Goal: Information Seeking & Learning: Learn about a topic

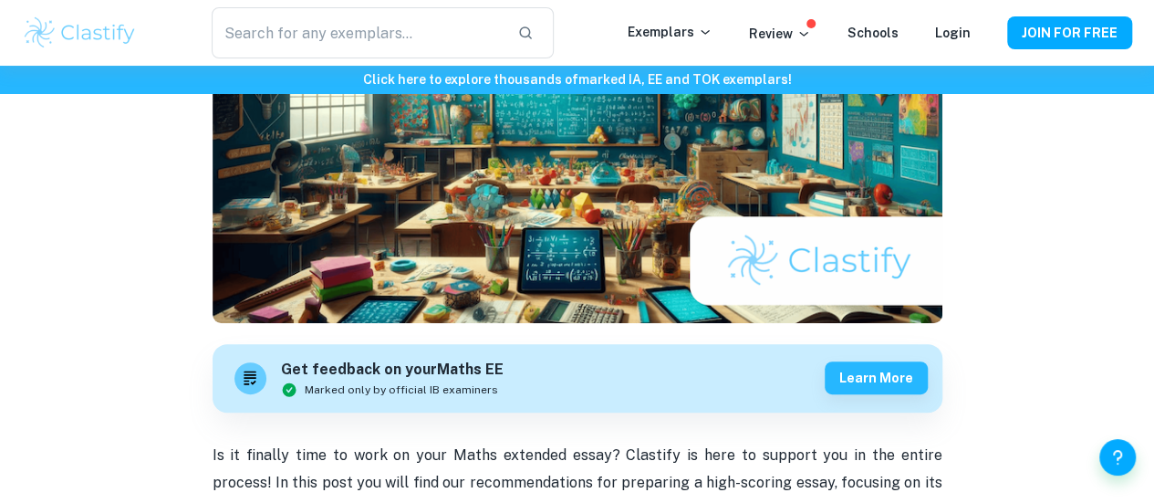
scroll to position [292, 0]
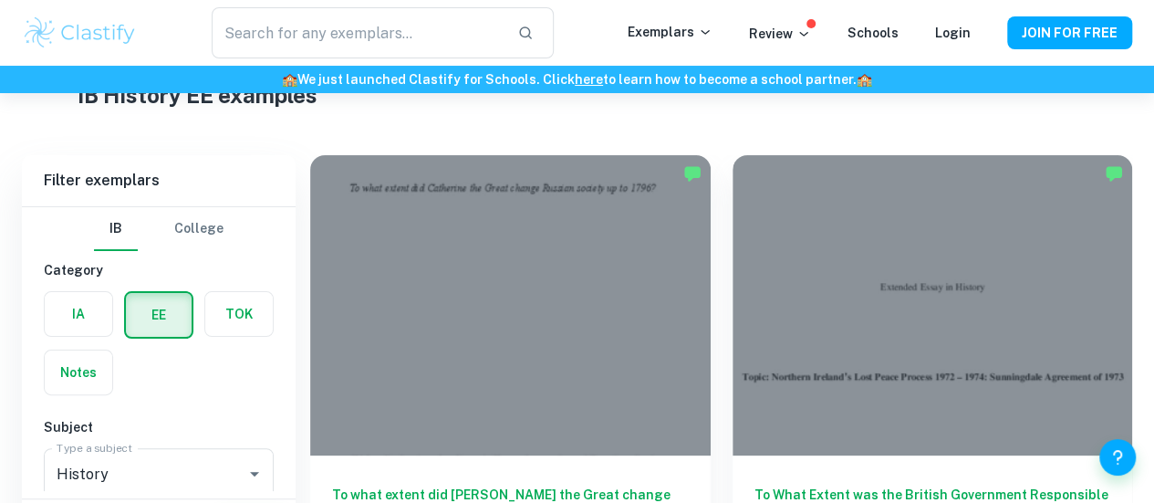
scroll to position [174, 0]
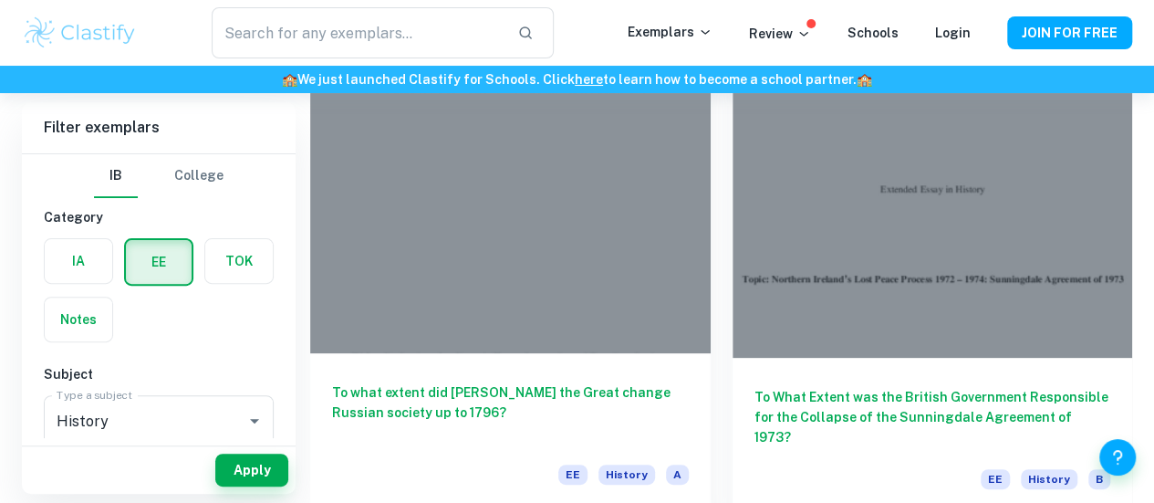
click at [501, 382] on h6 "To what extent did [PERSON_NAME] the Great change Russian society up to 1796?" at bounding box center [510, 412] width 357 height 60
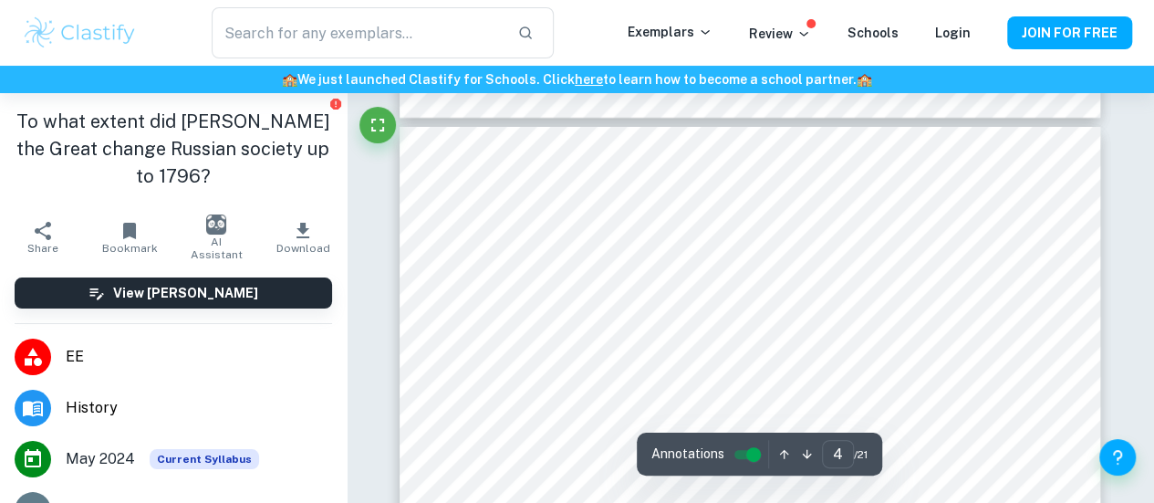
scroll to position [3213, 0]
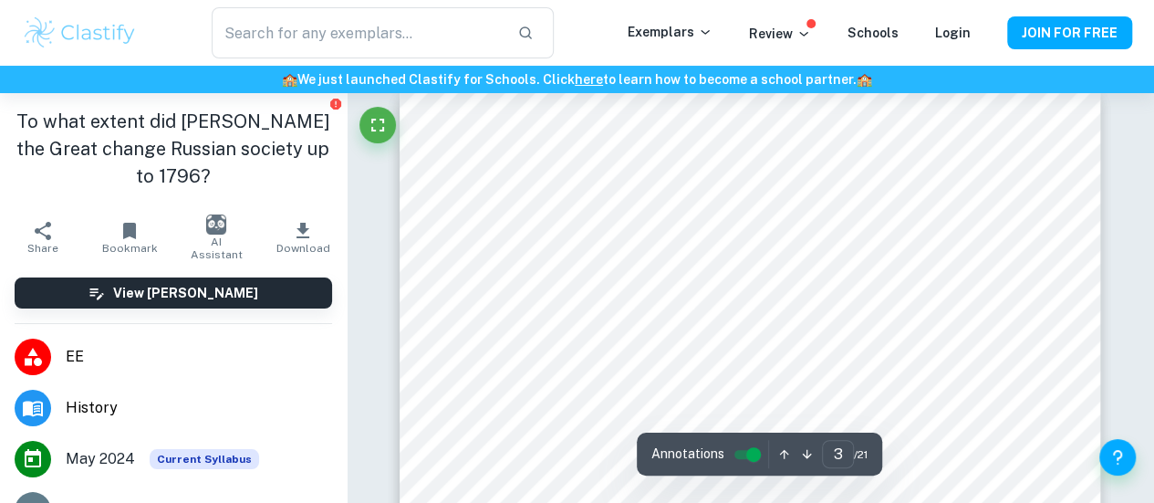
type input "2"
